Goal: Task Accomplishment & Management: Use online tool/utility

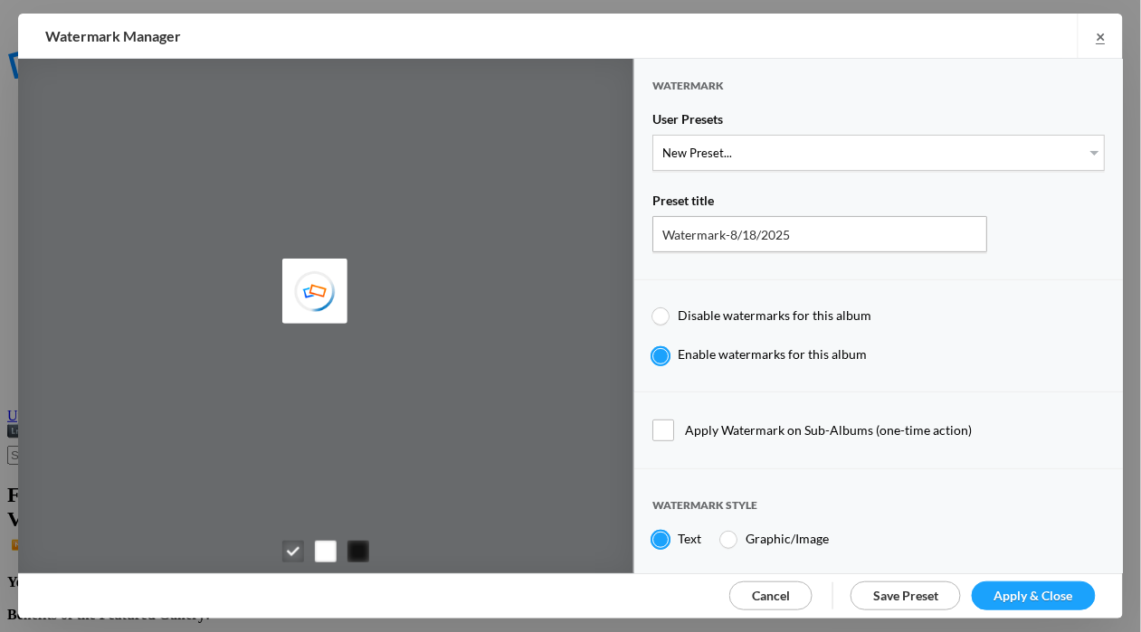
type input "Cheryl Pursell"
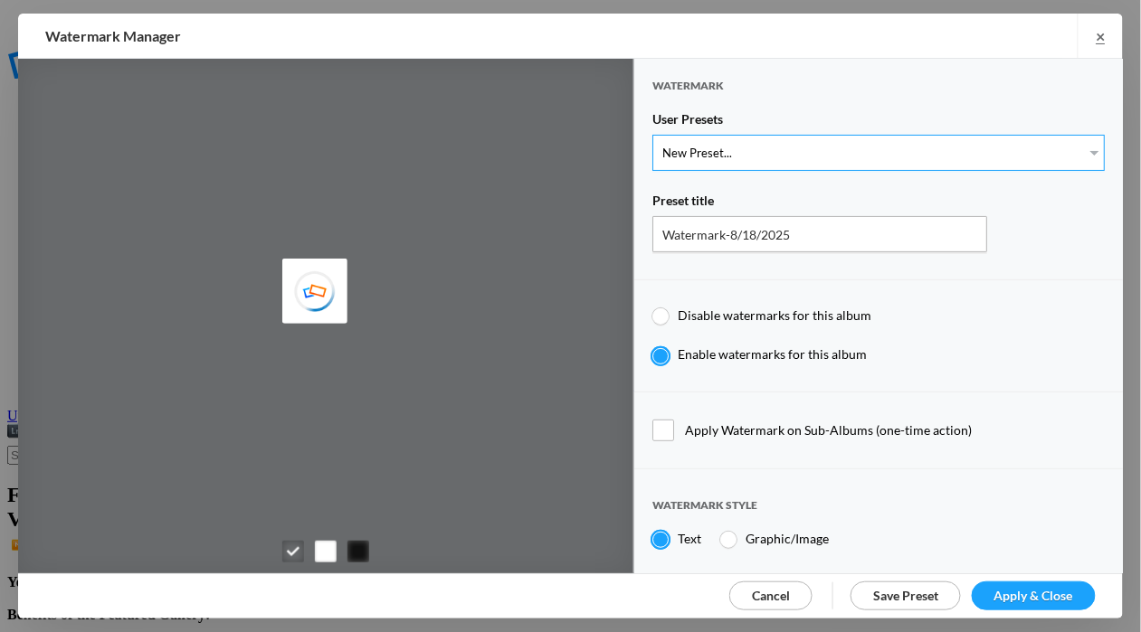
click at [1086, 154] on select "New Preset... WhiteCPwatermark BlackCPwatermark capBLACK CAPWHITE GIFWHITE GIFB…" at bounding box center [878, 153] width 452 height 36
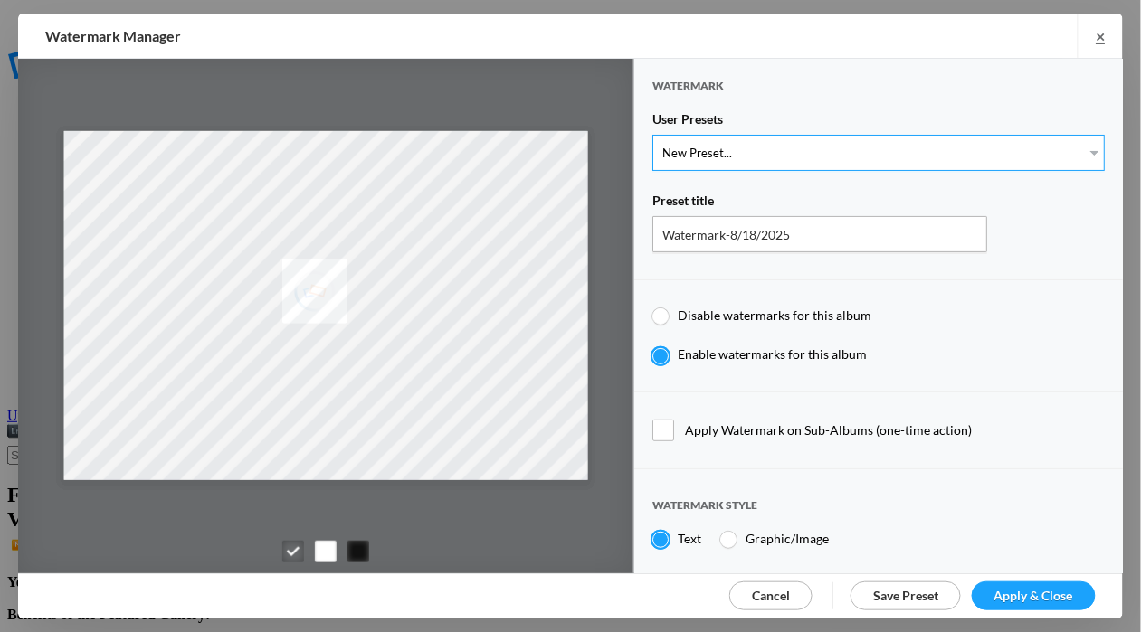
select select "1: Object"
click at [652, 135] on select "New Preset... WhiteCPwatermark BlackCPwatermark capBLACK CAPWHITE GIFWHITE GIFB…" at bounding box center [878, 153] width 452 height 36
type input "WhiteCPwatermark"
radio input "false"
radio input "true"
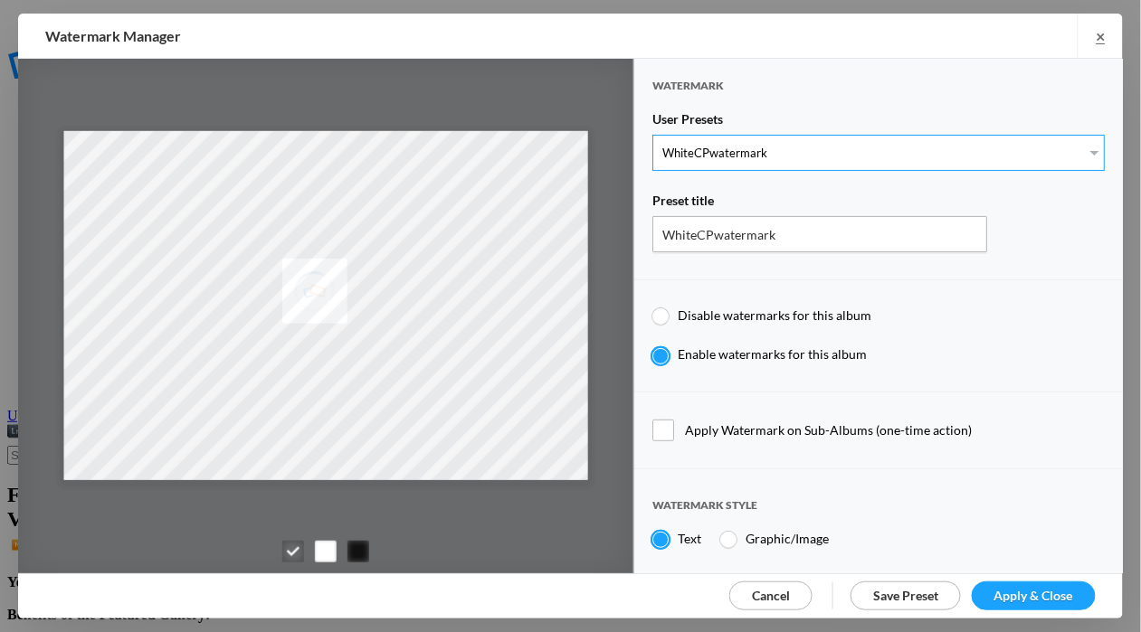
type input "41"
radio input "true"
radio input "false"
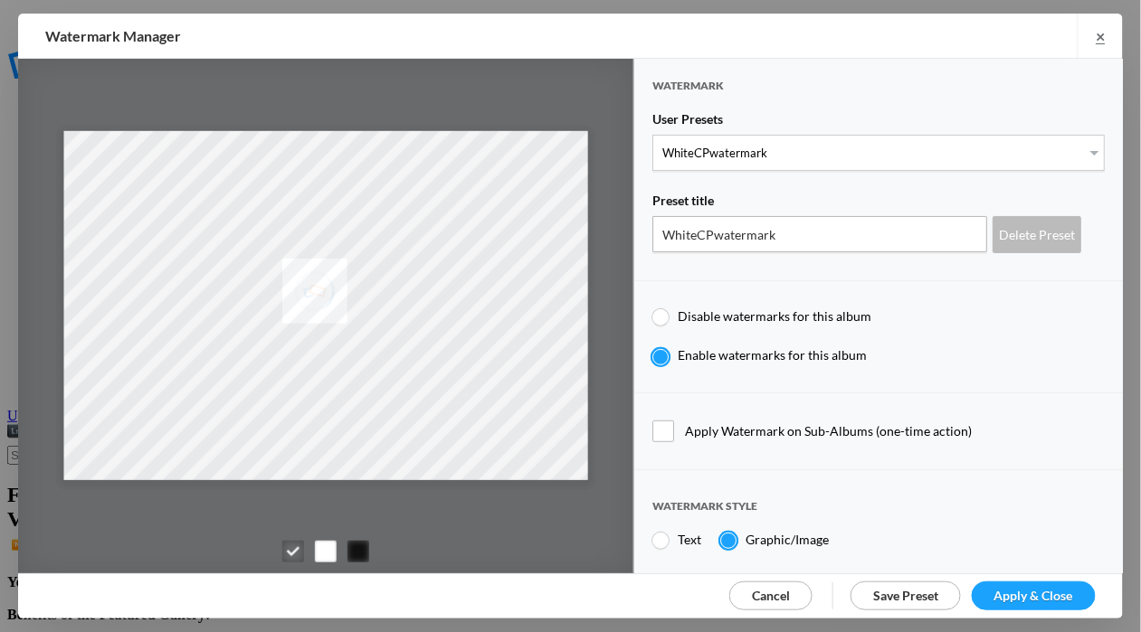
click at [1039, 593] on span "Apply & Close" at bounding box center [1033, 595] width 79 height 15
